Goal: Task Accomplishment & Management: Complete application form

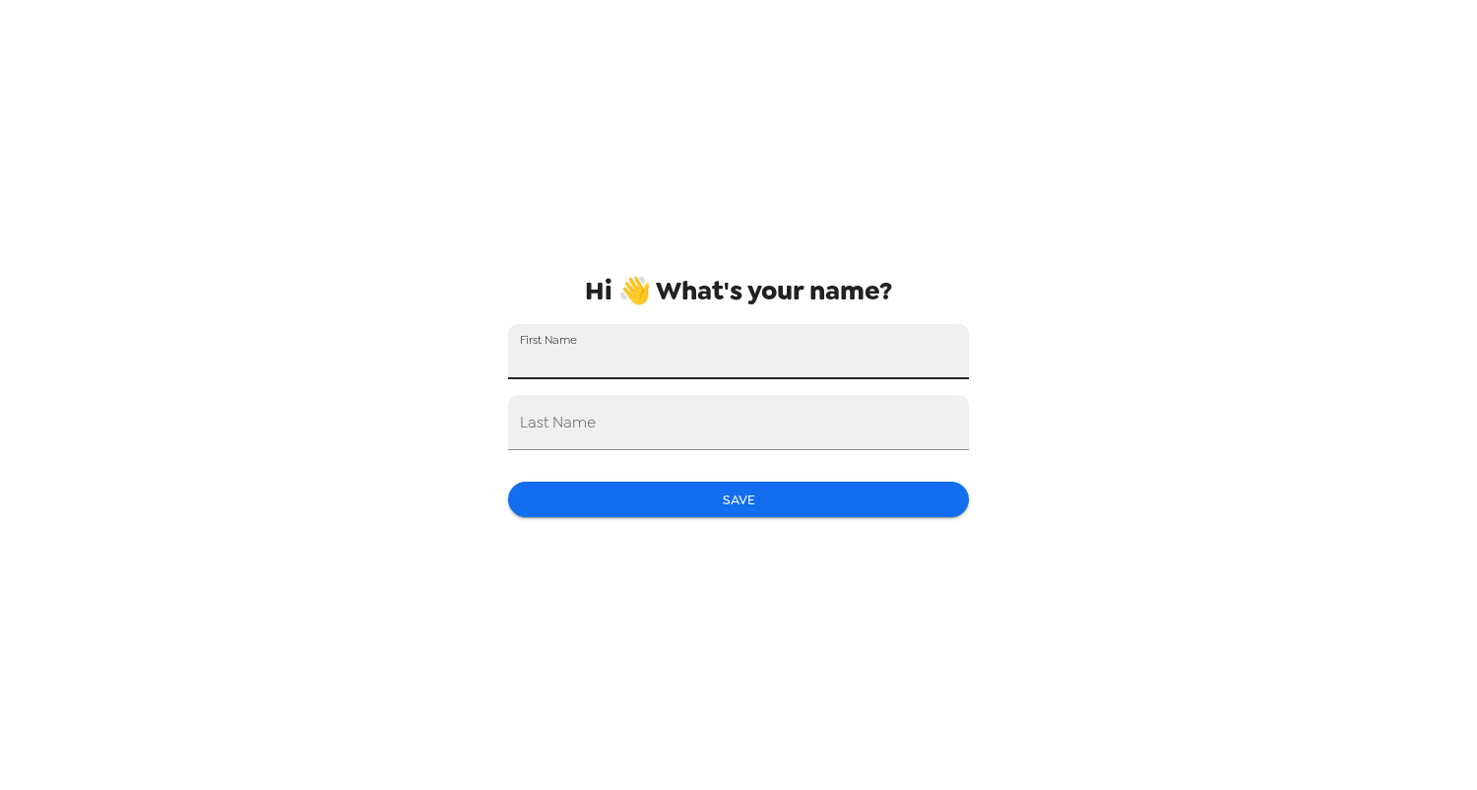
click at [787, 356] on input "First Name" at bounding box center [738, 351] width 461 height 55
type input "Cayla"
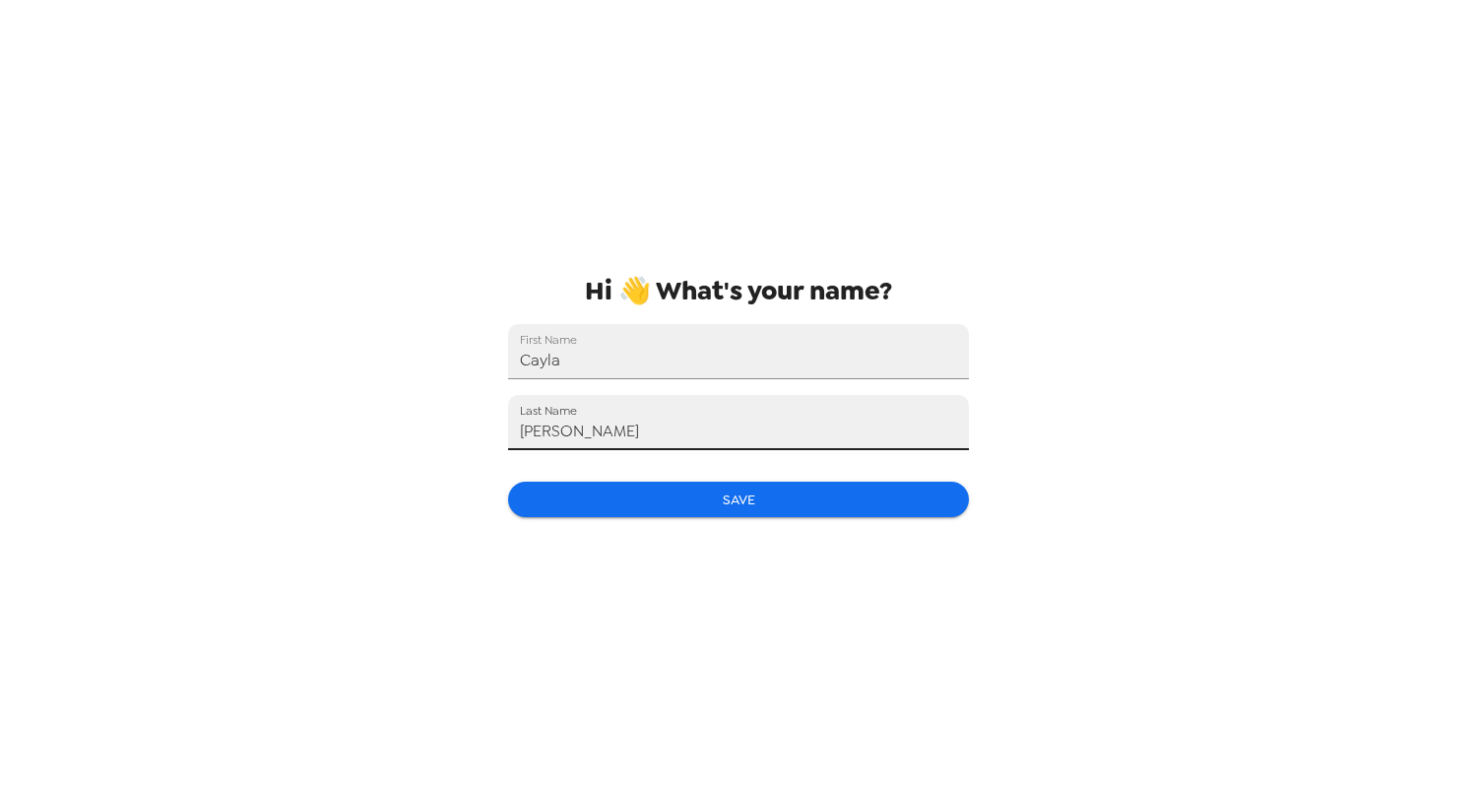
type input "Daly"
click at [543, 531] on div "Hi 👋 What's your name? First Name Cayla Last Name Daly Save" at bounding box center [738, 395] width 492 height 790
click at [582, 501] on button "Save" at bounding box center [738, 500] width 461 height 36
